Goal: Task Accomplishment & Management: Manage account settings

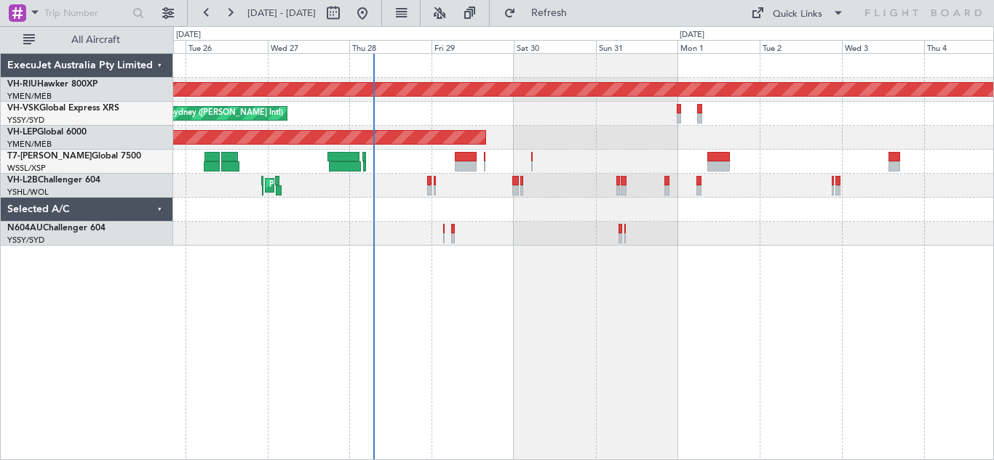
click at [623, 326] on div "Planned Maint [GEOGRAPHIC_DATA] ([GEOGRAPHIC_DATA]) Unplanned Maint Sydney ([PE…" at bounding box center [583, 256] width 821 height 407
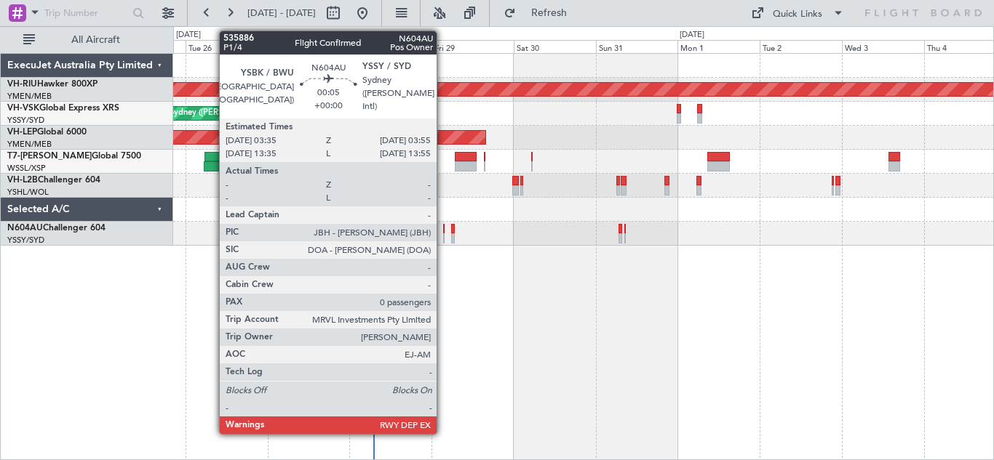
click at [443, 233] on div at bounding box center [443, 238] width 1 height 10
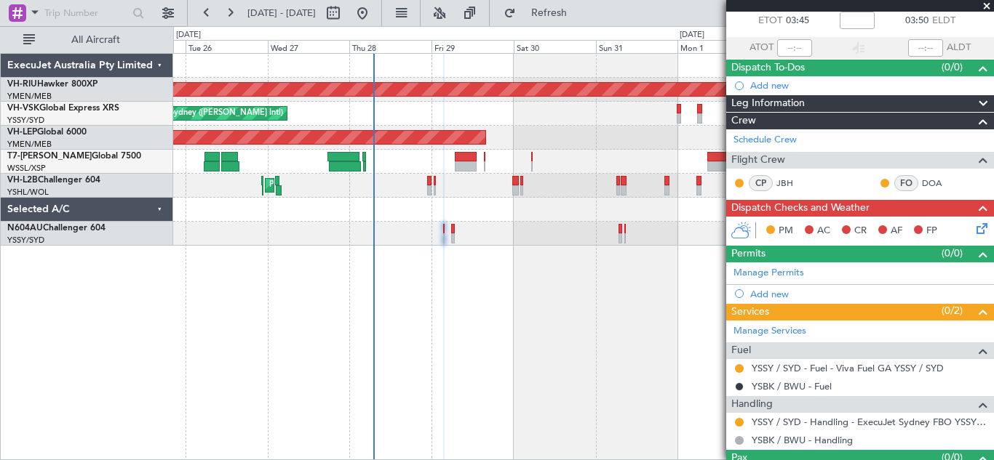
scroll to position [113, 0]
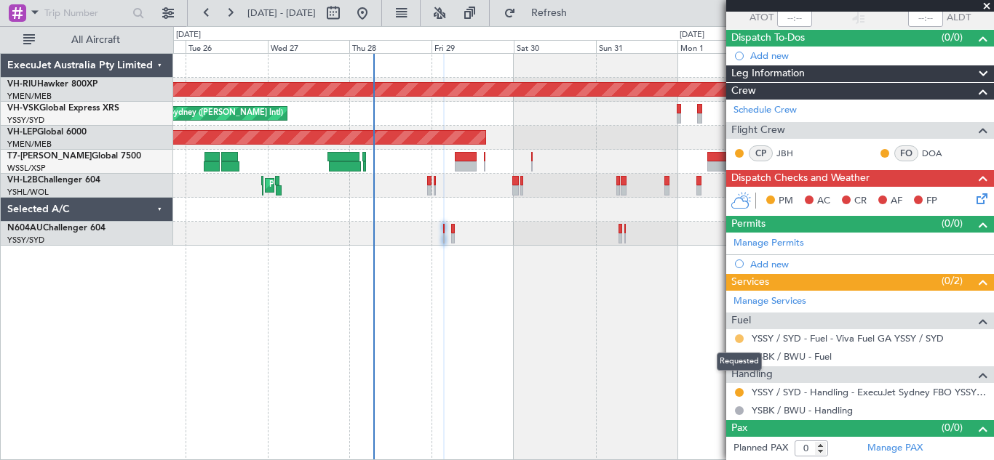
click at [741, 339] on button at bounding box center [739, 339] width 9 height 9
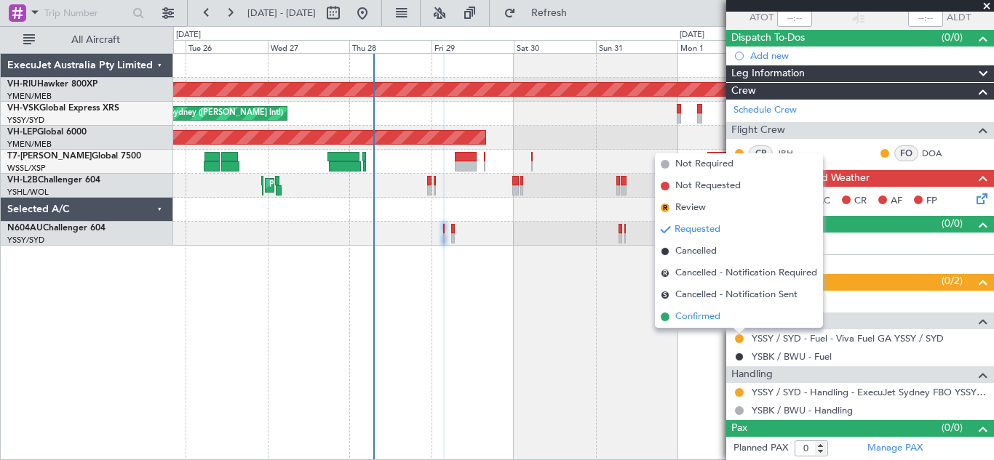
click at [698, 317] on span "Confirmed" at bounding box center [697, 317] width 45 height 15
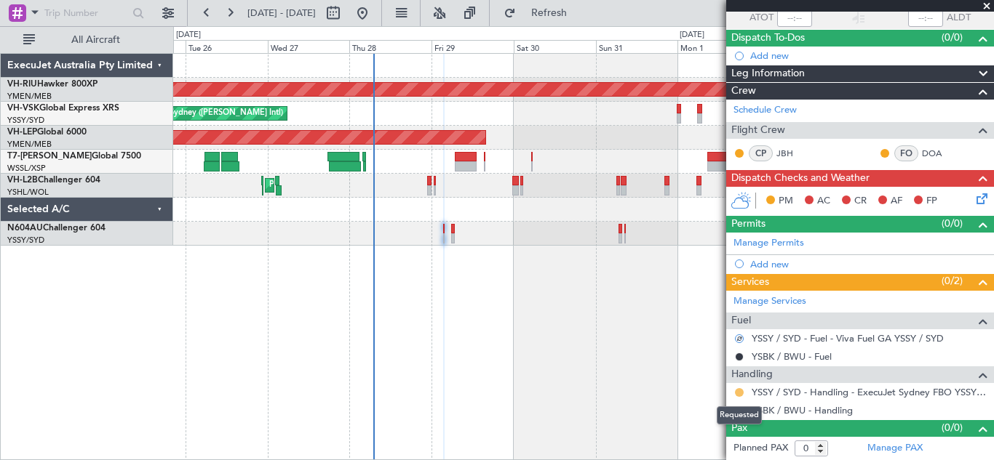
click at [738, 390] on button at bounding box center [739, 392] width 9 height 9
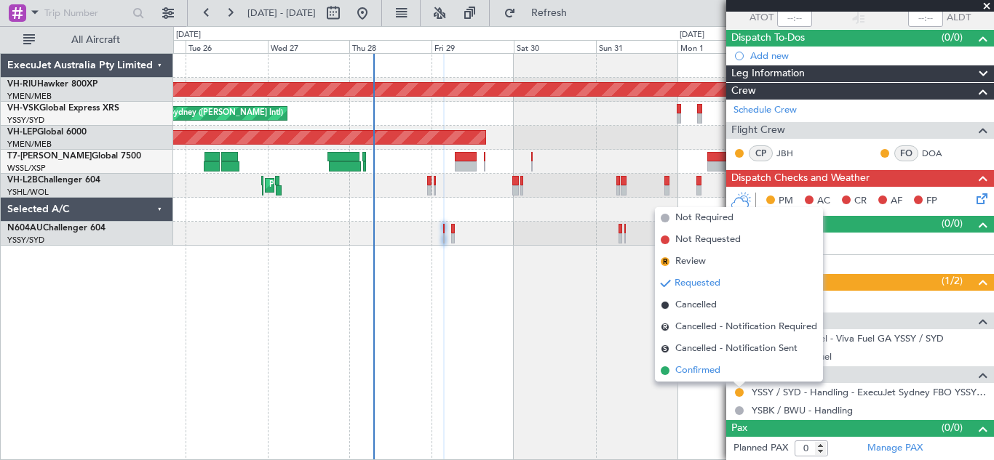
click at [699, 370] on span "Confirmed" at bounding box center [697, 371] width 45 height 15
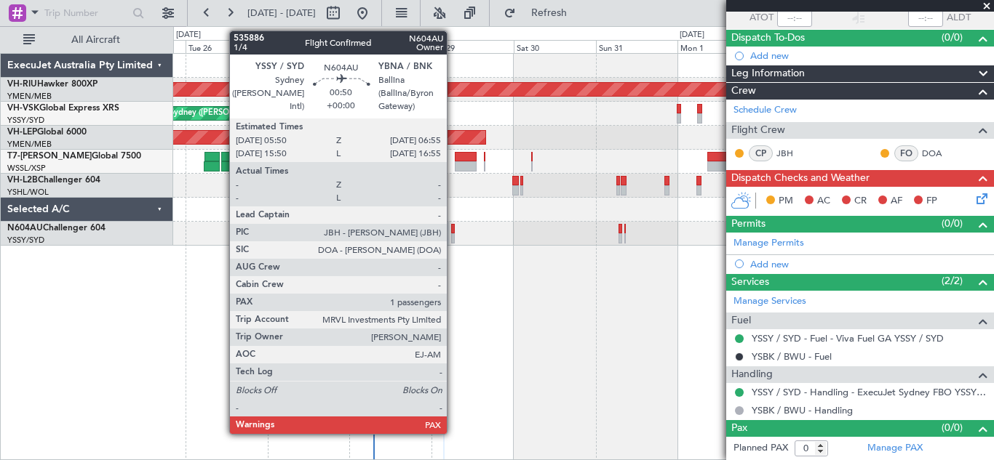
click at [453, 231] on div at bounding box center [453, 229] width 4 height 10
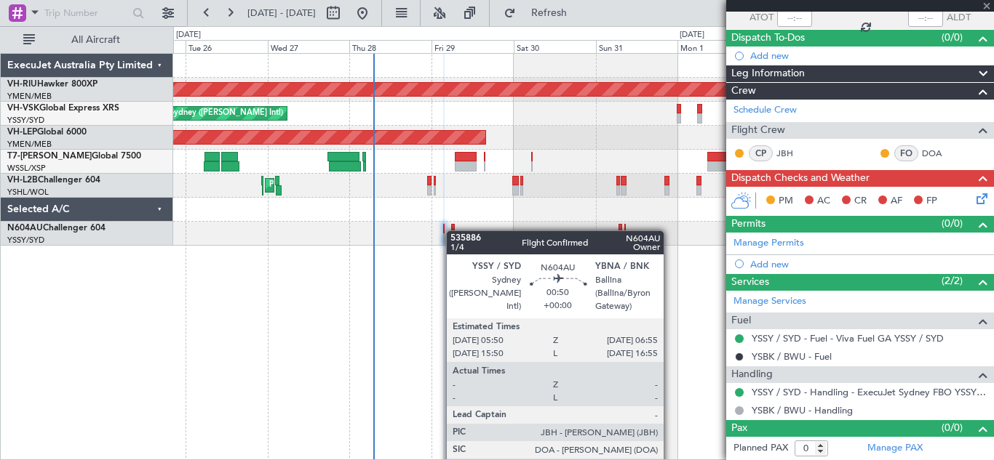
type input "4"
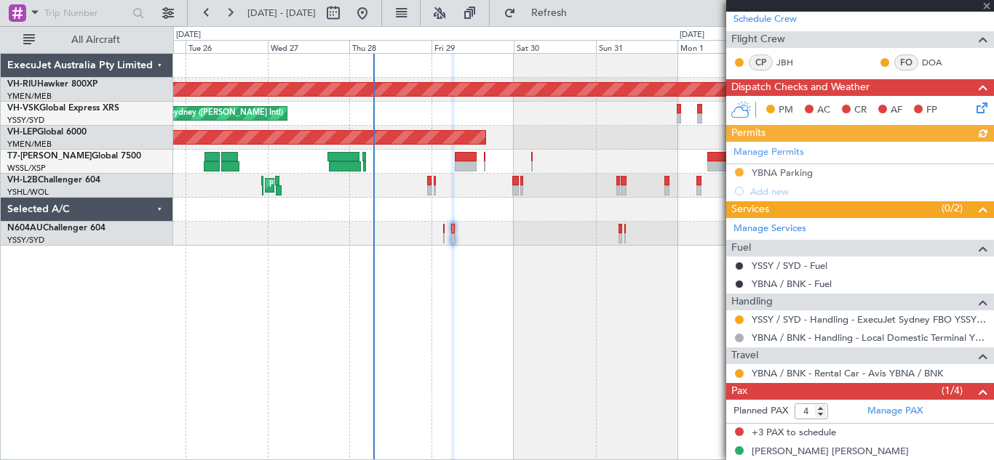
scroll to position [218, 0]
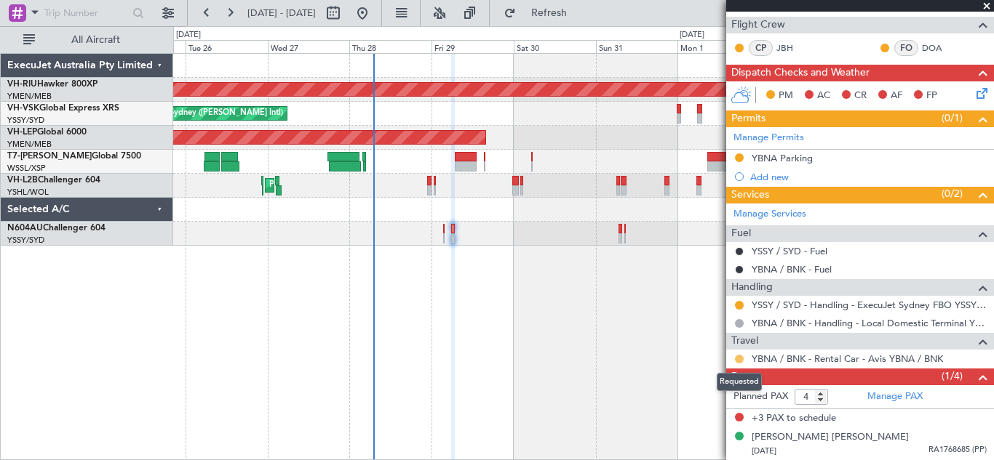
click at [740, 359] on button at bounding box center [739, 359] width 9 height 9
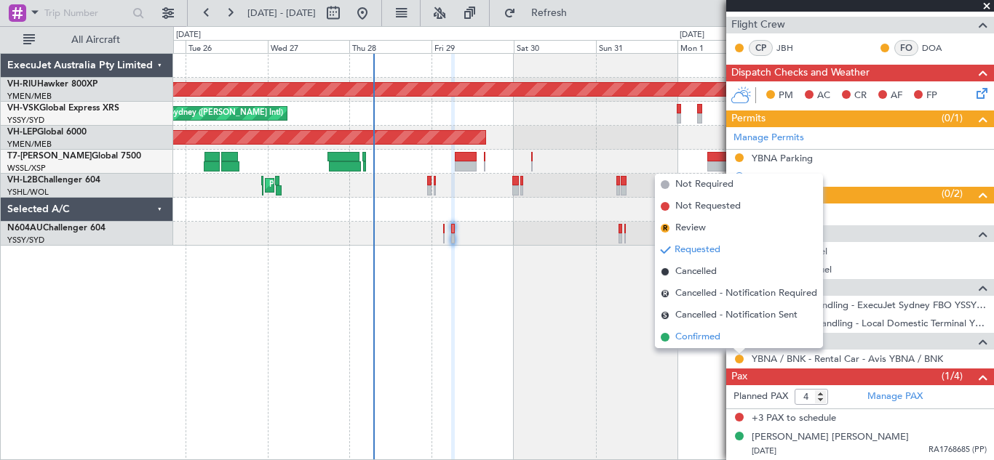
click at [706, 339] on span "Confirmed" at bounding box center [697, 337] width 45 height 15
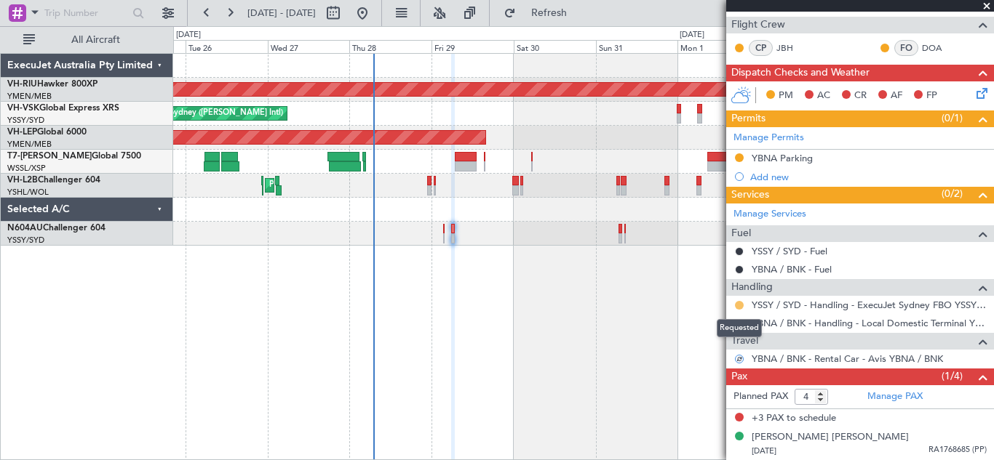
click at [738, 303] on button at bounding box center [739, 305] width 9 height 9
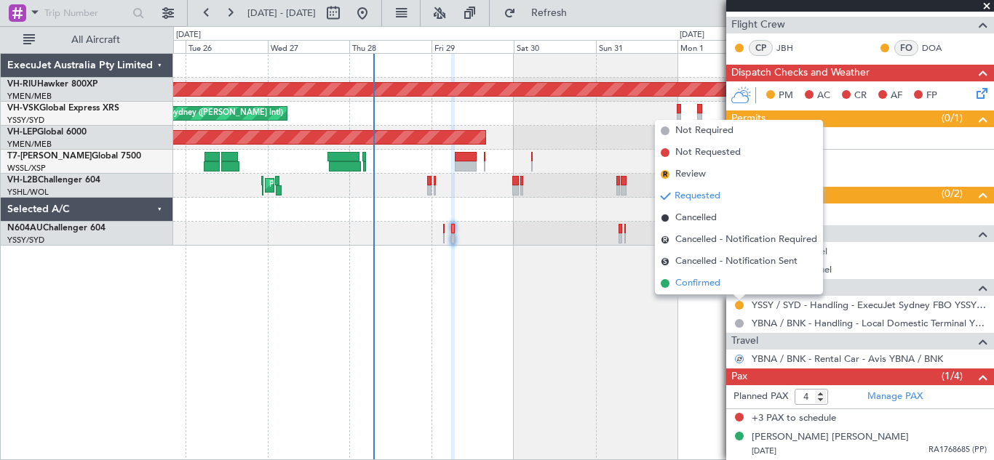
click at [704, 287] on span "Confirmed" at bounding box center [697, 283] width 45 height 15
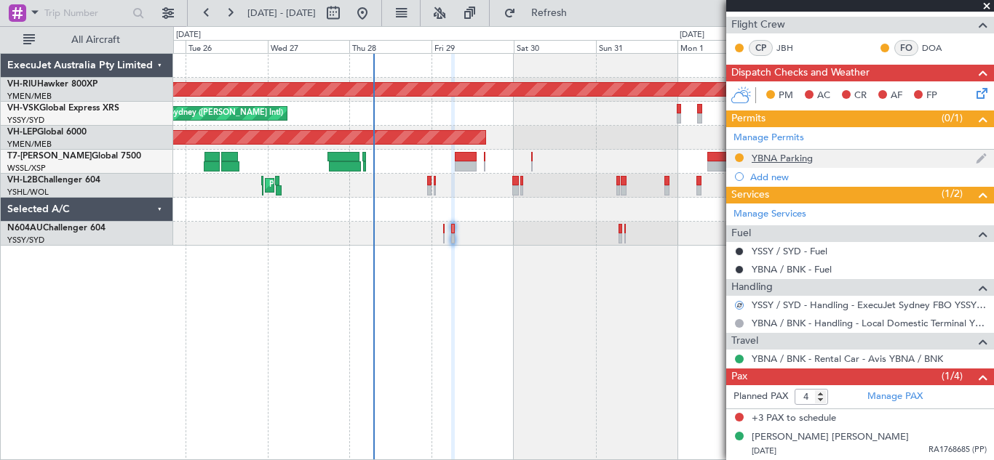
click at [771, 158] on div "YBNA Parking" at bounding box center [781, 158] width 61 height 12
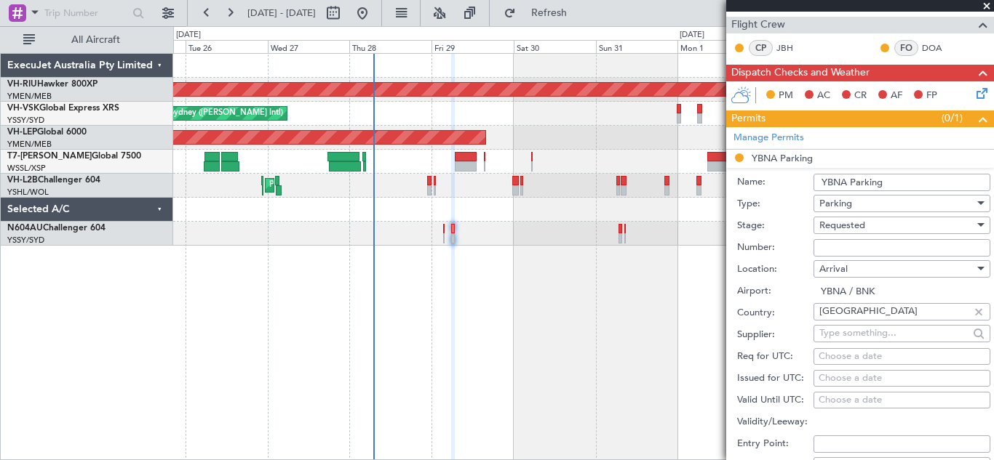
click at [901, 183] on input "YBNA Parking" at bounding box center [901, 182] width 177 height 17
type input "[GEOGRAPHIC_DATA] 1"
click at [835, 248] on input "Number:" at bounding box center [901, 247] width 177 height 17
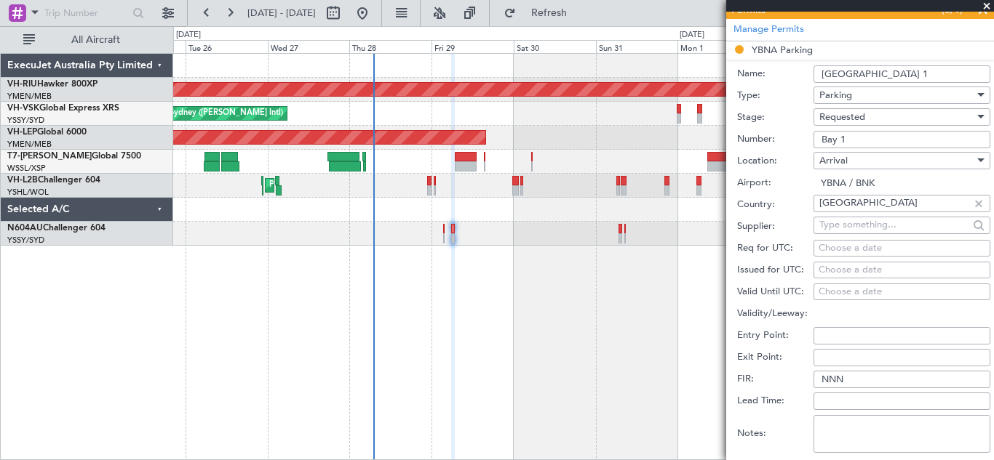
scroll to position [381, 0]
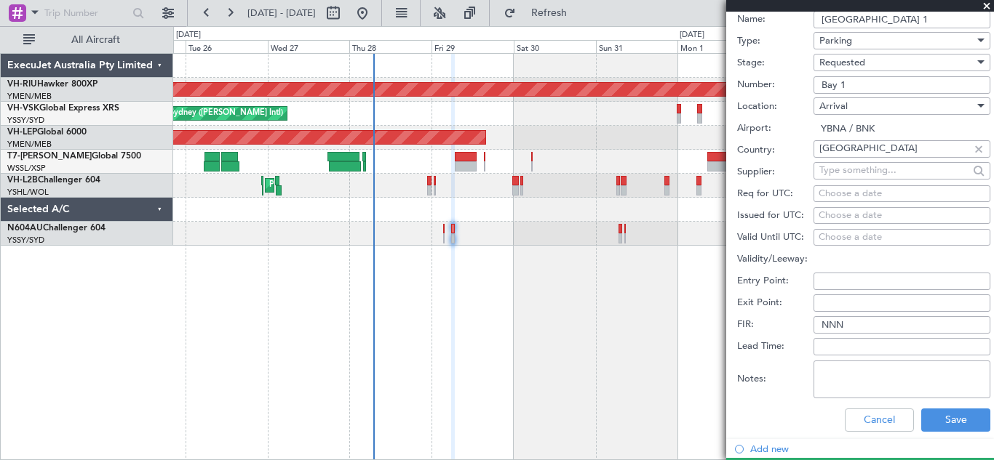
type input "Bay 1"
click at [852, 324] on input "NNN" at bounding box center [901, 324] width 177 height 17
type input "N"
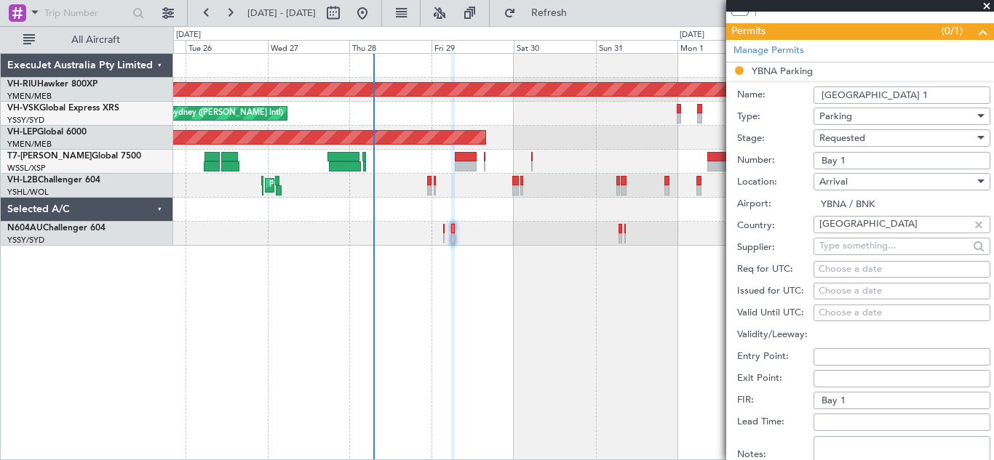
scroll to position [303, 0]
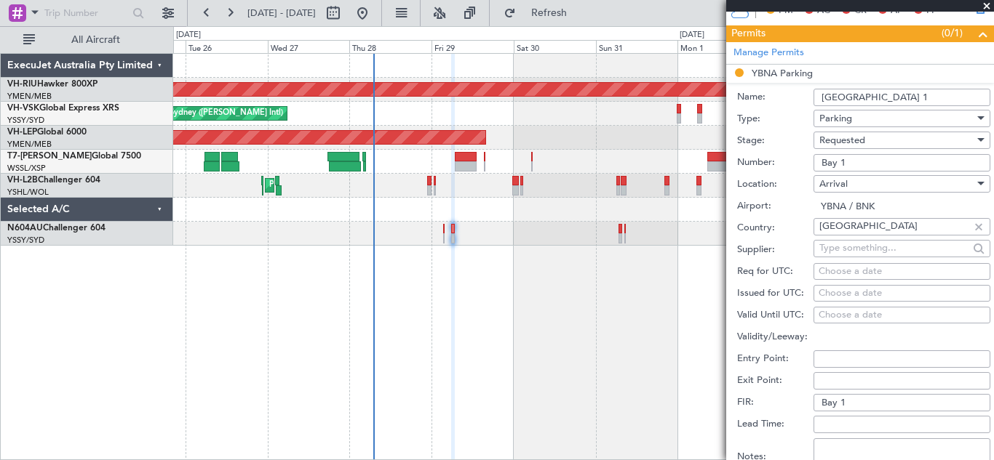
type input "Bay 1"
click at [977, 138] on div at bounding box center [980, 140] width 7 height 4
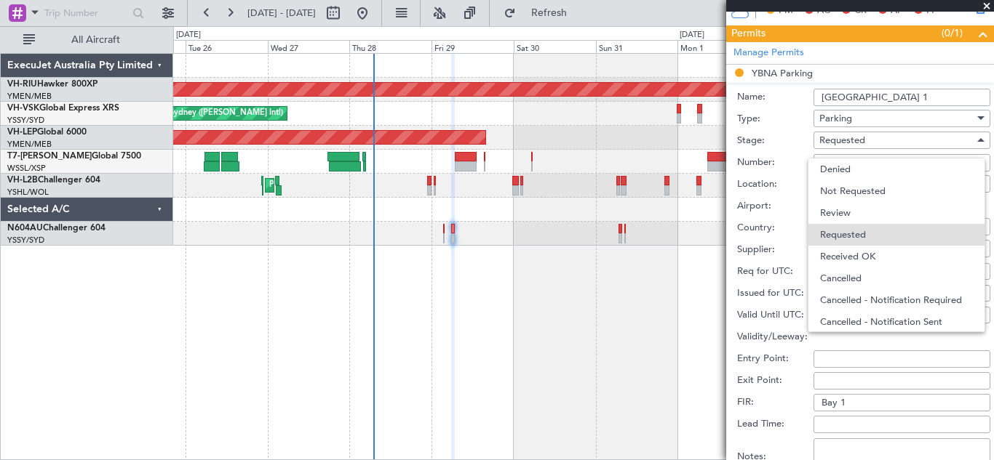
scroll to position [7, 0]
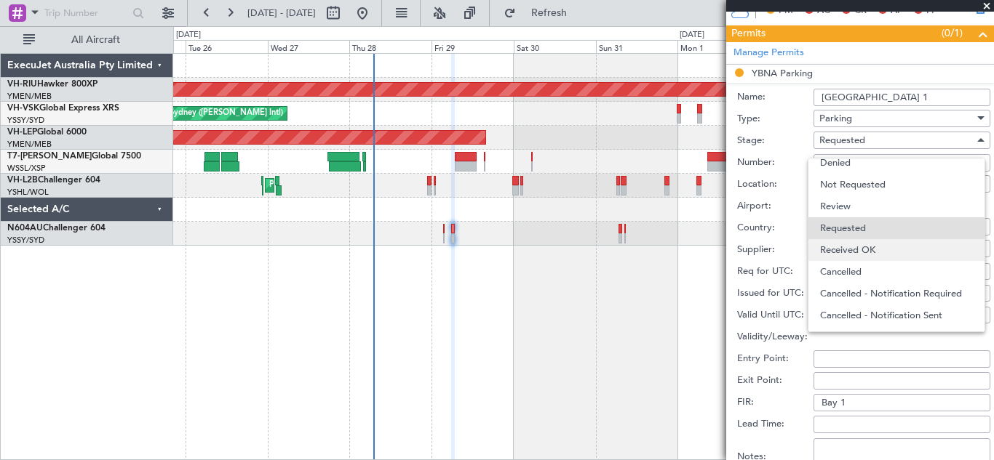
click at [874, 250] on span "Received OK" at bounding box center [896, 250] width 153 height 22
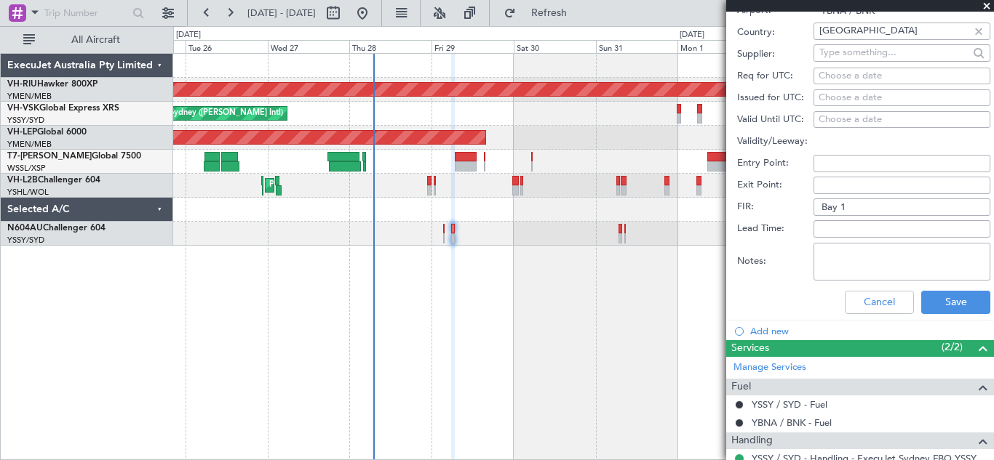
scroll to position [520, 0]
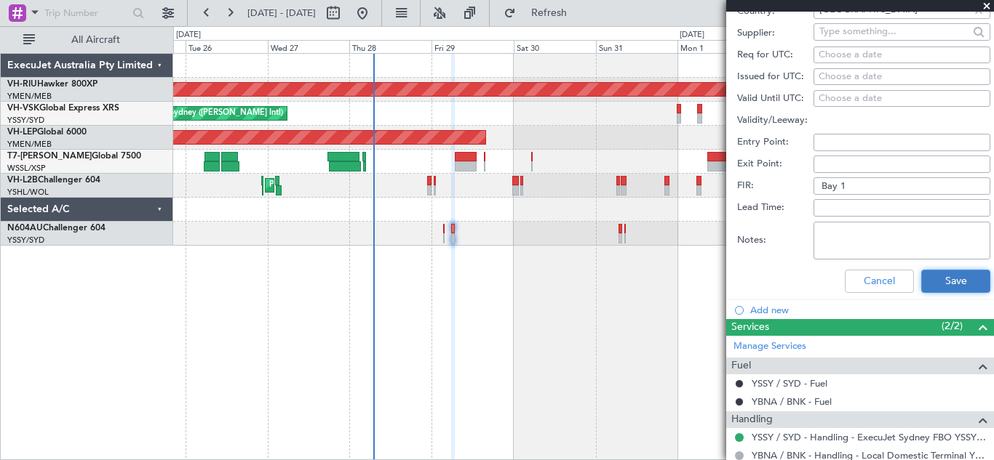
click at [945, 275] on button "Save" at bounding box center [955, 281] width 69 height 23
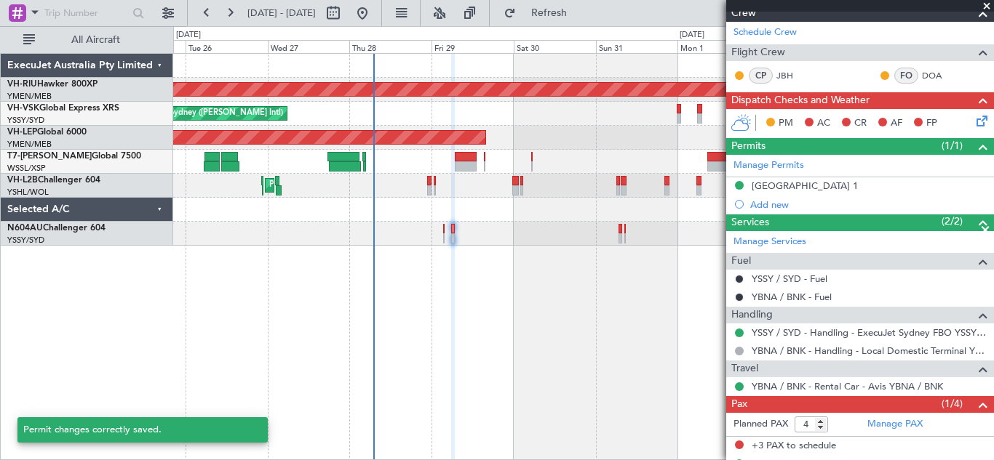
scroll to position [218, 0]
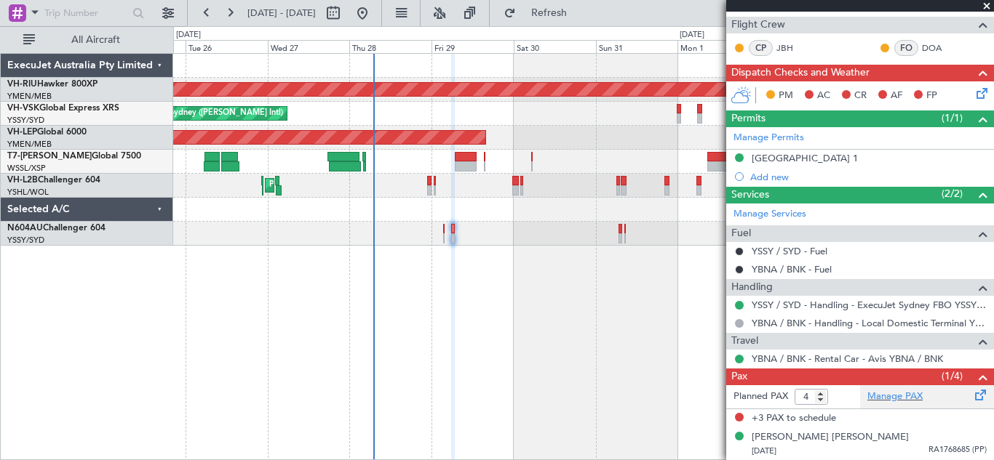
click at [972, 396] on span at bounding box center [980, 392] width 17 height 11
click at [580, 15] on span "Refresh" at bounding box center [549, 13] width 61 height 10
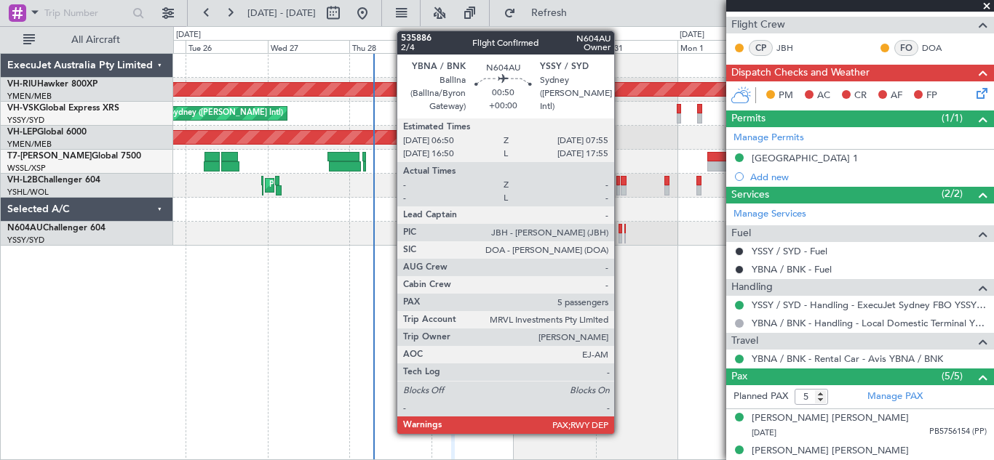
click at [620, 233] on div at bounding box center [620, 229] width 4 height 10
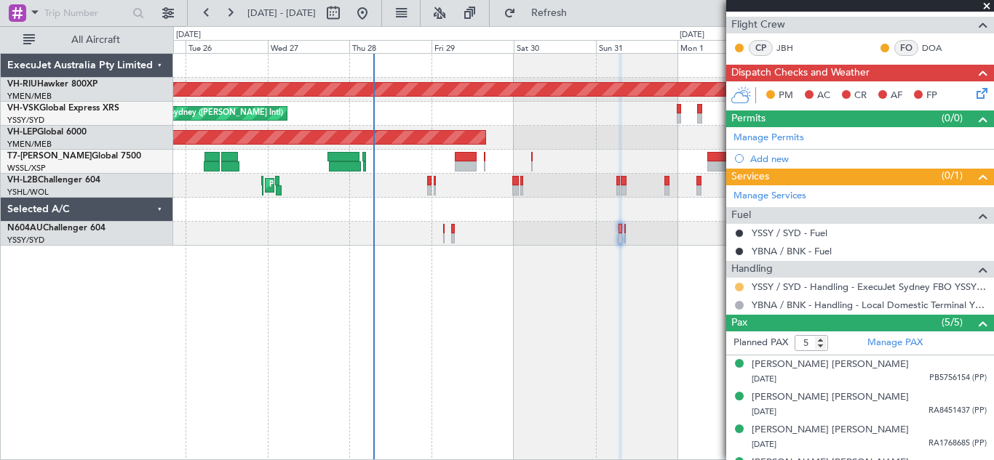
click at [738, 285] on button at bounding box center [739, 287] width 9 height 9
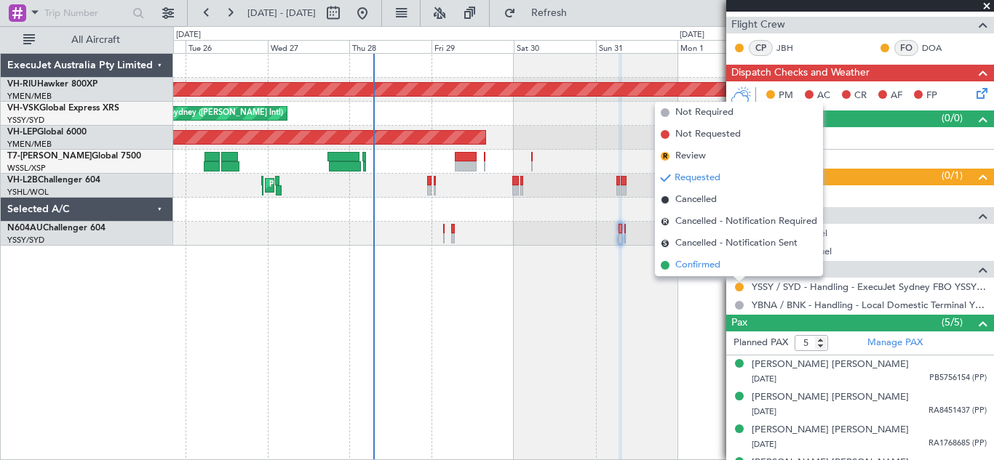
click at [700, 265] on span "Confirmed" at bounding box center [697, 265] width 45 height 15
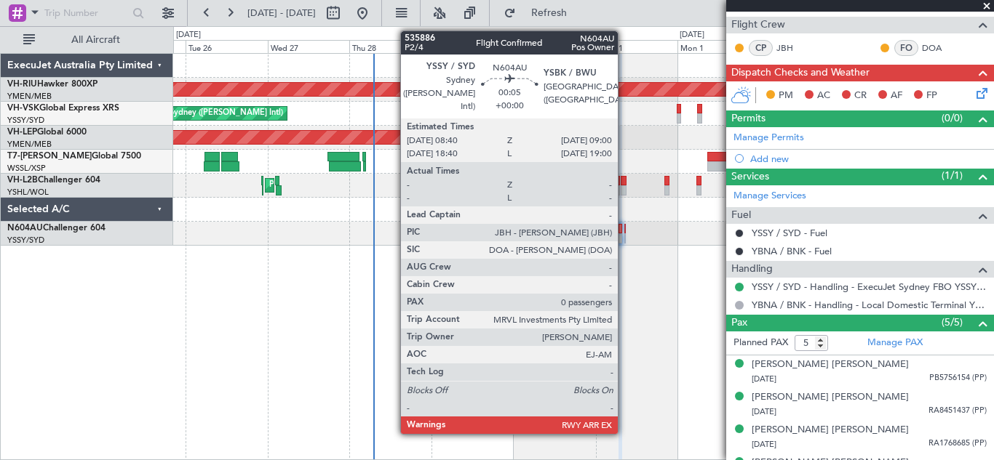
click at [624, 232] on div at bounding box center [624, 229] width 1 height 10
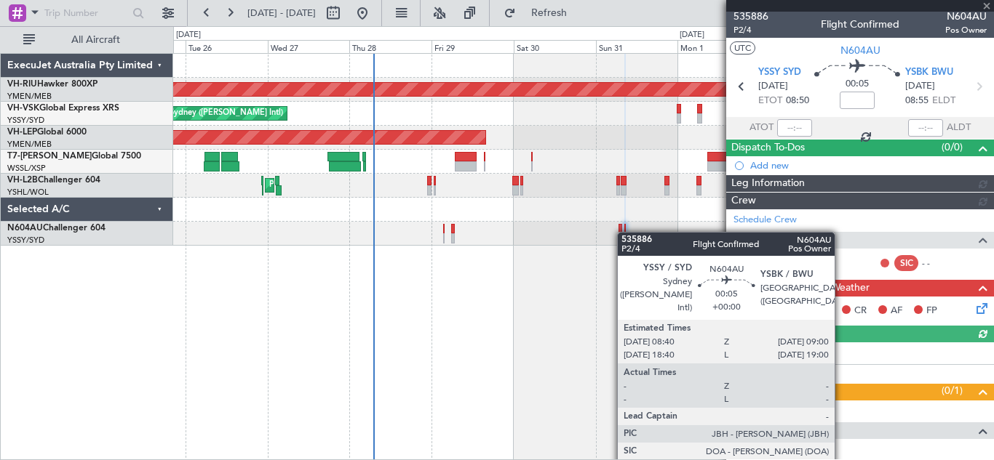
scroll to position [113, 0]
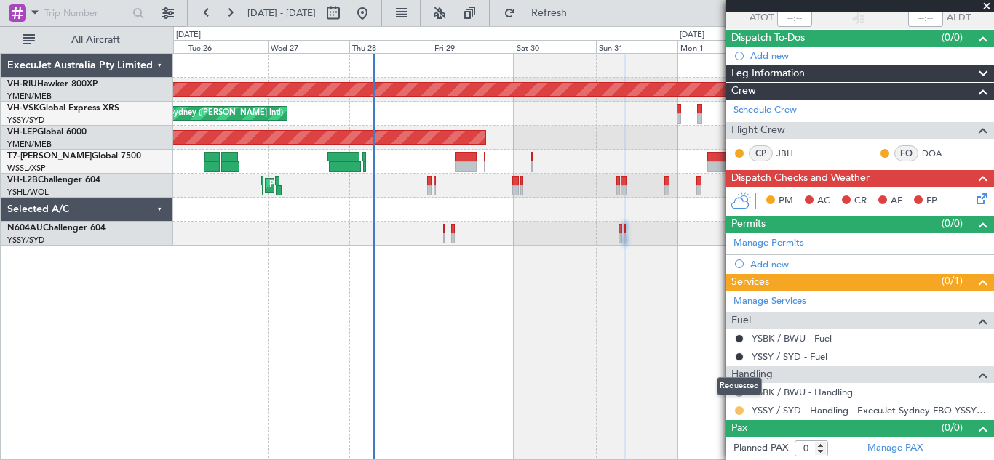
click at [740, 408] on button at bounding box center [739, 411] width 9 height 9
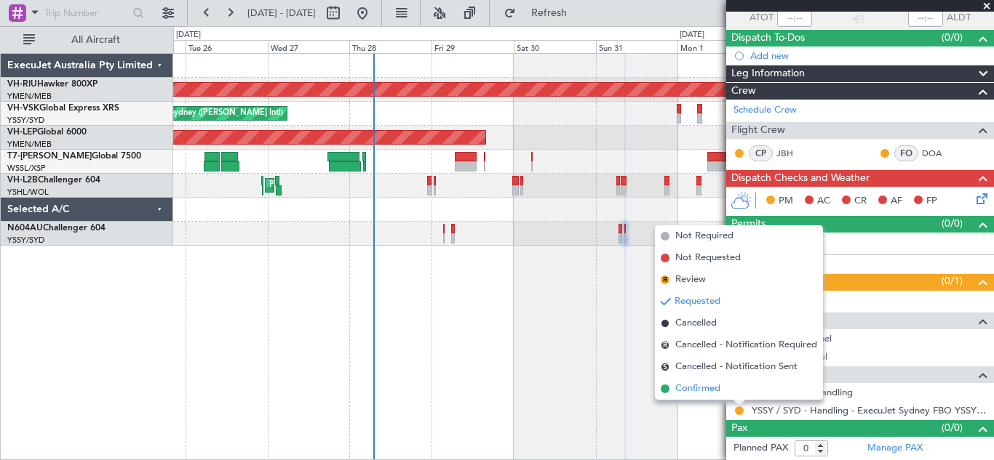
click at [696, 387] on span "Confirmed" at bounding box center [697, 389] width 45 height 15
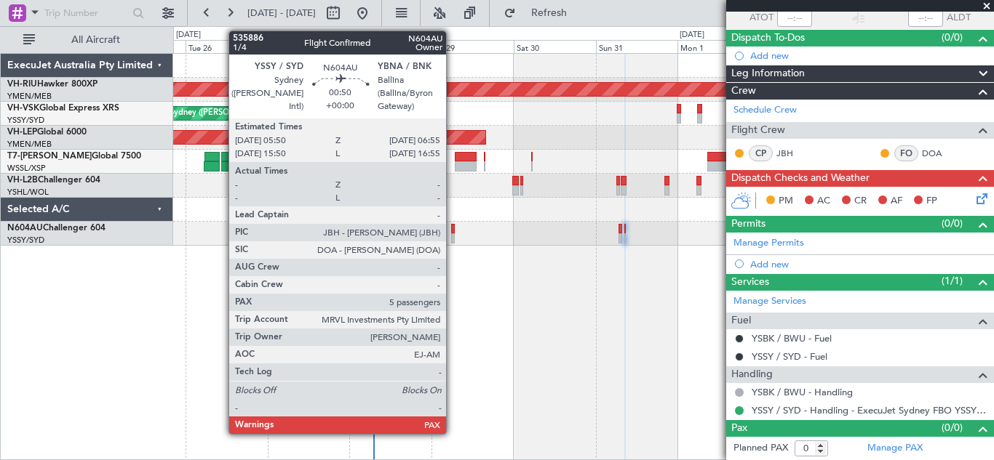
click at [452, 237] on div at bounding box center [453, 238] width 4 height 10
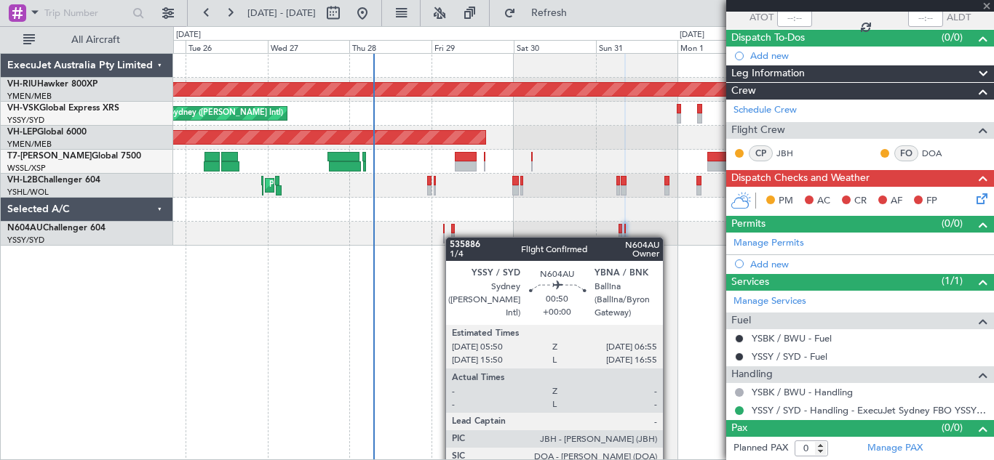
type input "5"
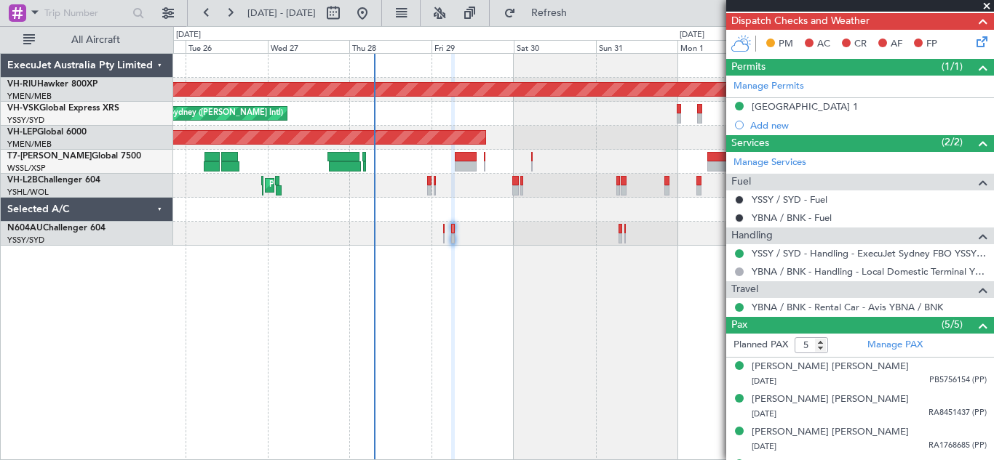
scroll to position [274, 0]
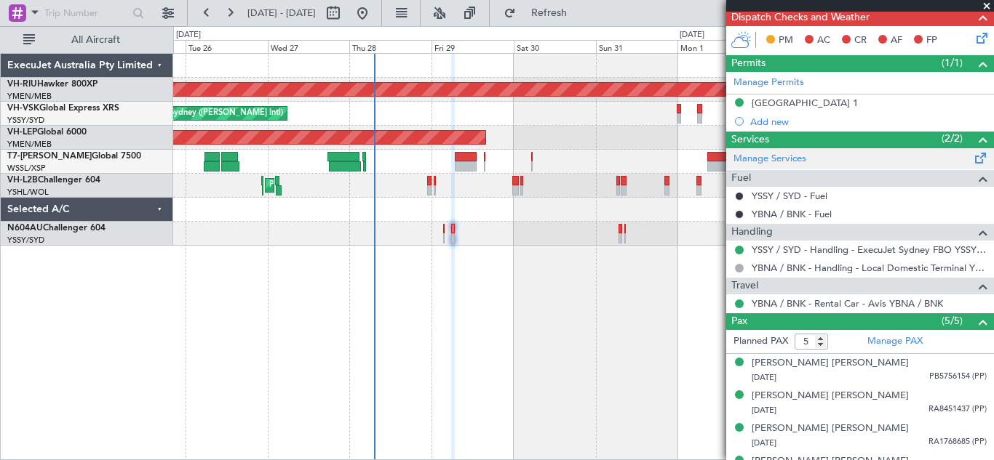
click at [972, 160] on span at bounding box center [980, 155] width 17 height 11
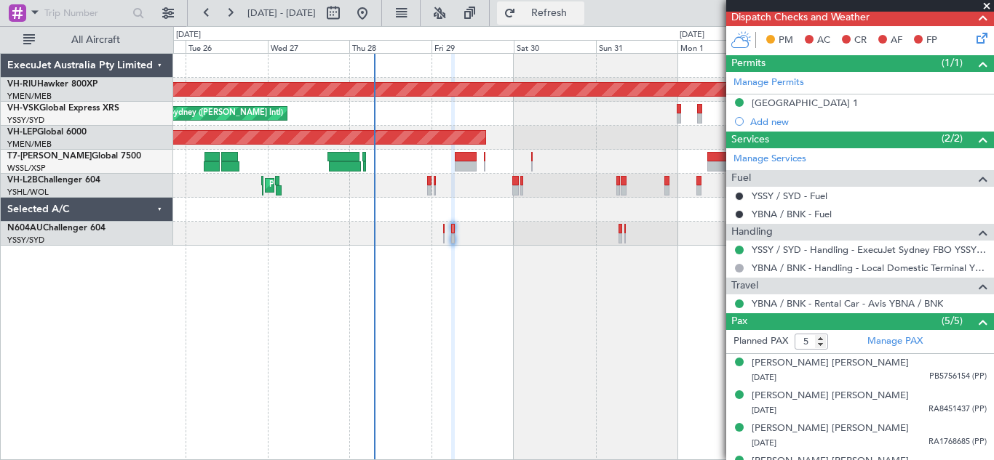
click at [580, 10] on span "Refresh" at bounding box center [549, 13] width 61 height 10
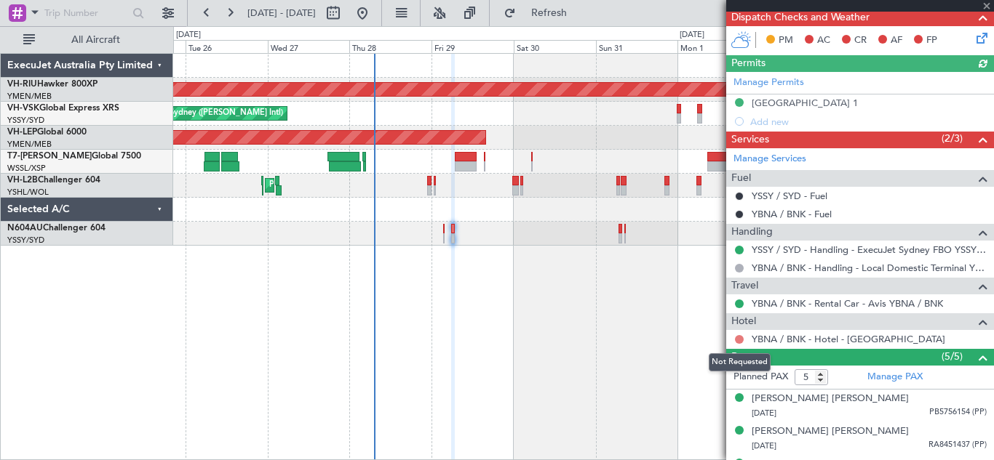
click at [738, 335] on button at bounding box center [739, 339] width 9 height 9
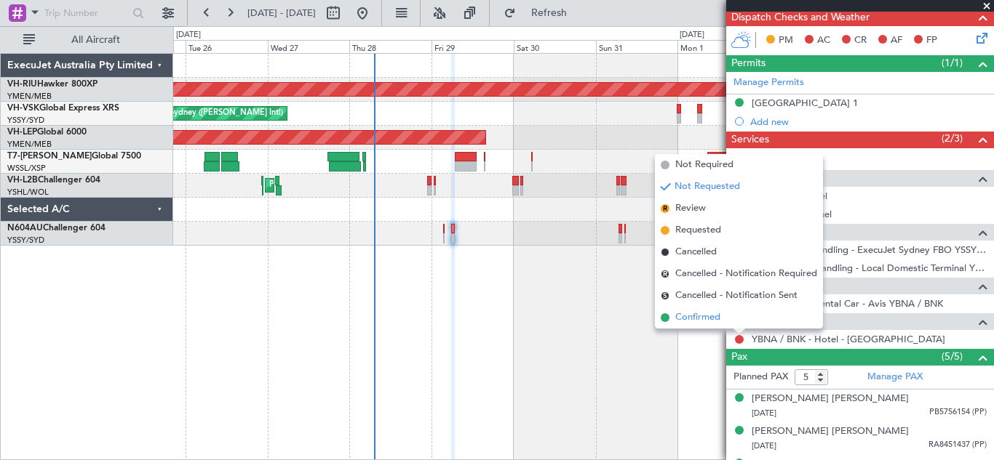
click at [700, 311] on span "Confirmed" at bounding box center [697, 318] width 45 height 15
